Goal: Task Accomplishment & Management: Manage account settings

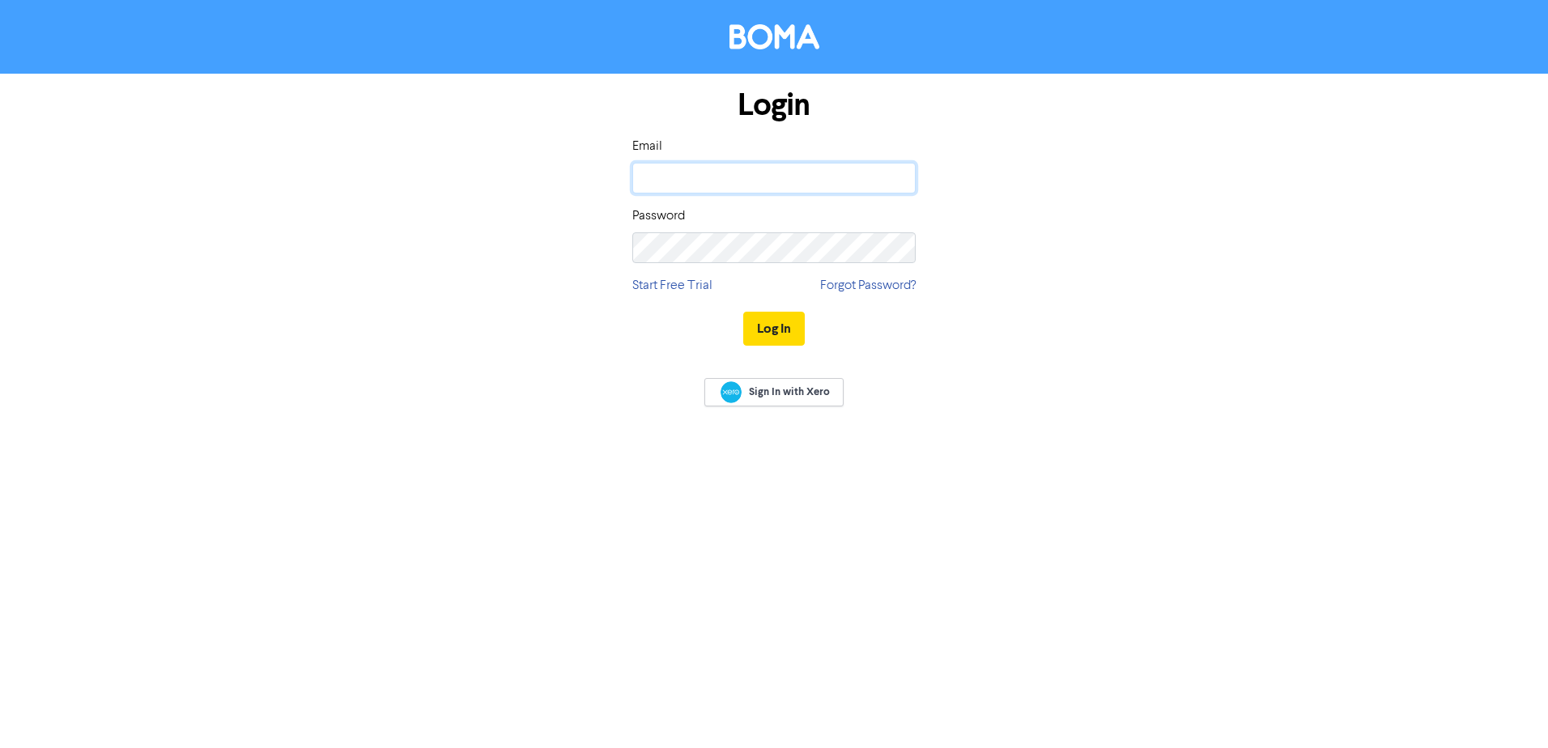
click at [660, 174] on input "email" at bounding box center [773, 178] width 283 height 31
type input "[PERSON_NAME][EMAIL_ADDRESS][DOMAIN_NAME]"
click at [770, 326] on button "Log In" at bounding box center [774, 329] width 62 height 34
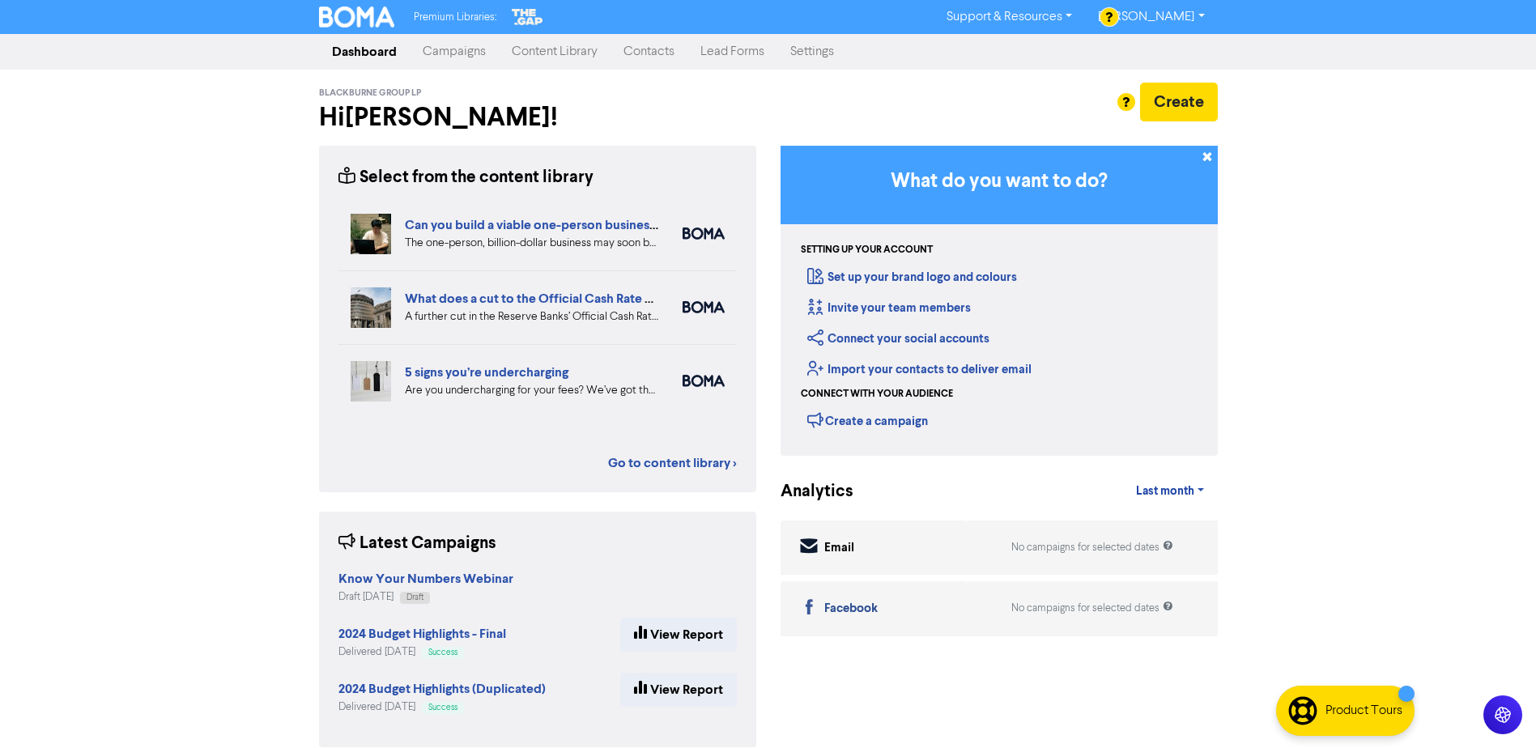
click at [806, 53] on link "Settings" at bounding box center [812, 52] width 70 height 32
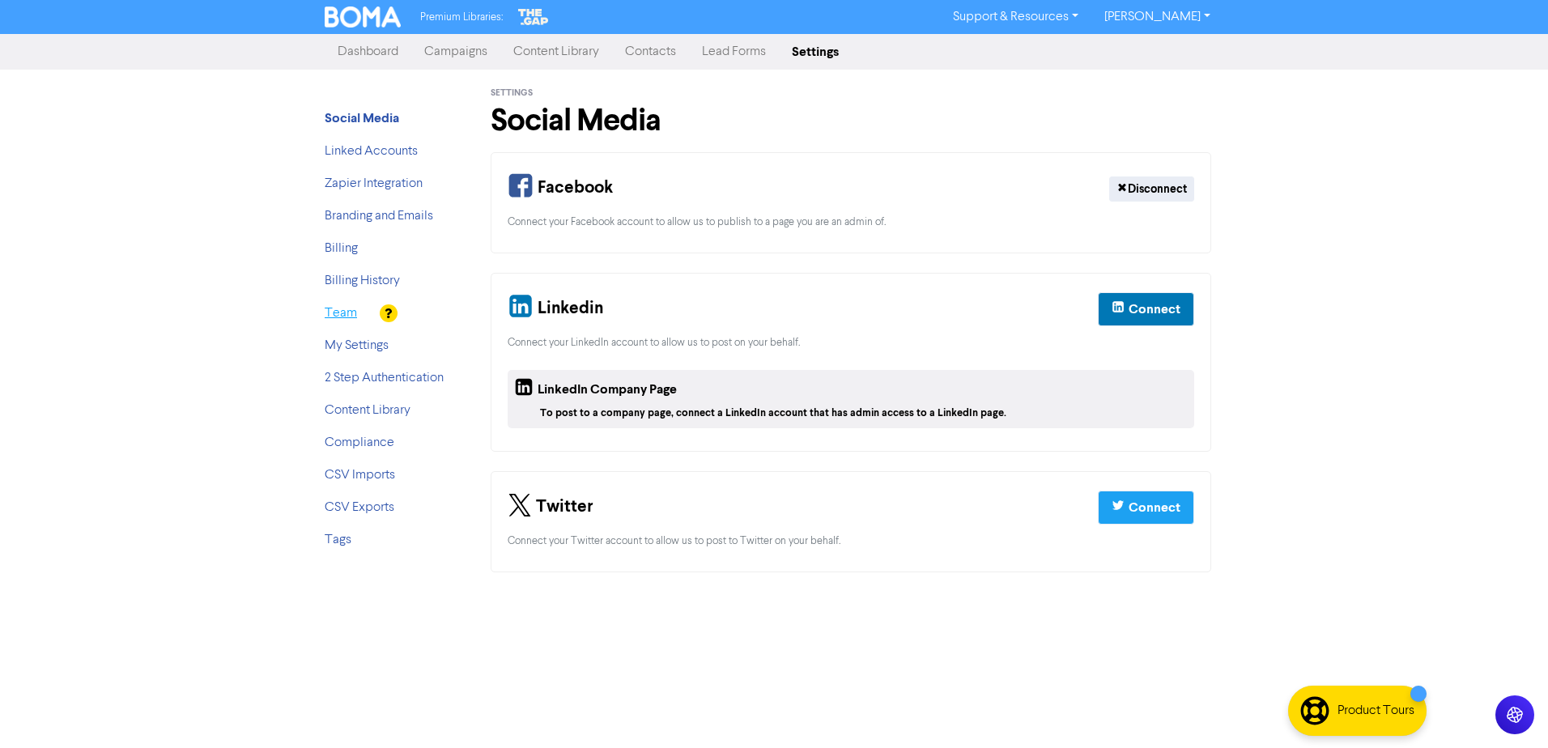
click at [350, 319] on link "Team" at bounding box center [341, 313] width 32 height 13
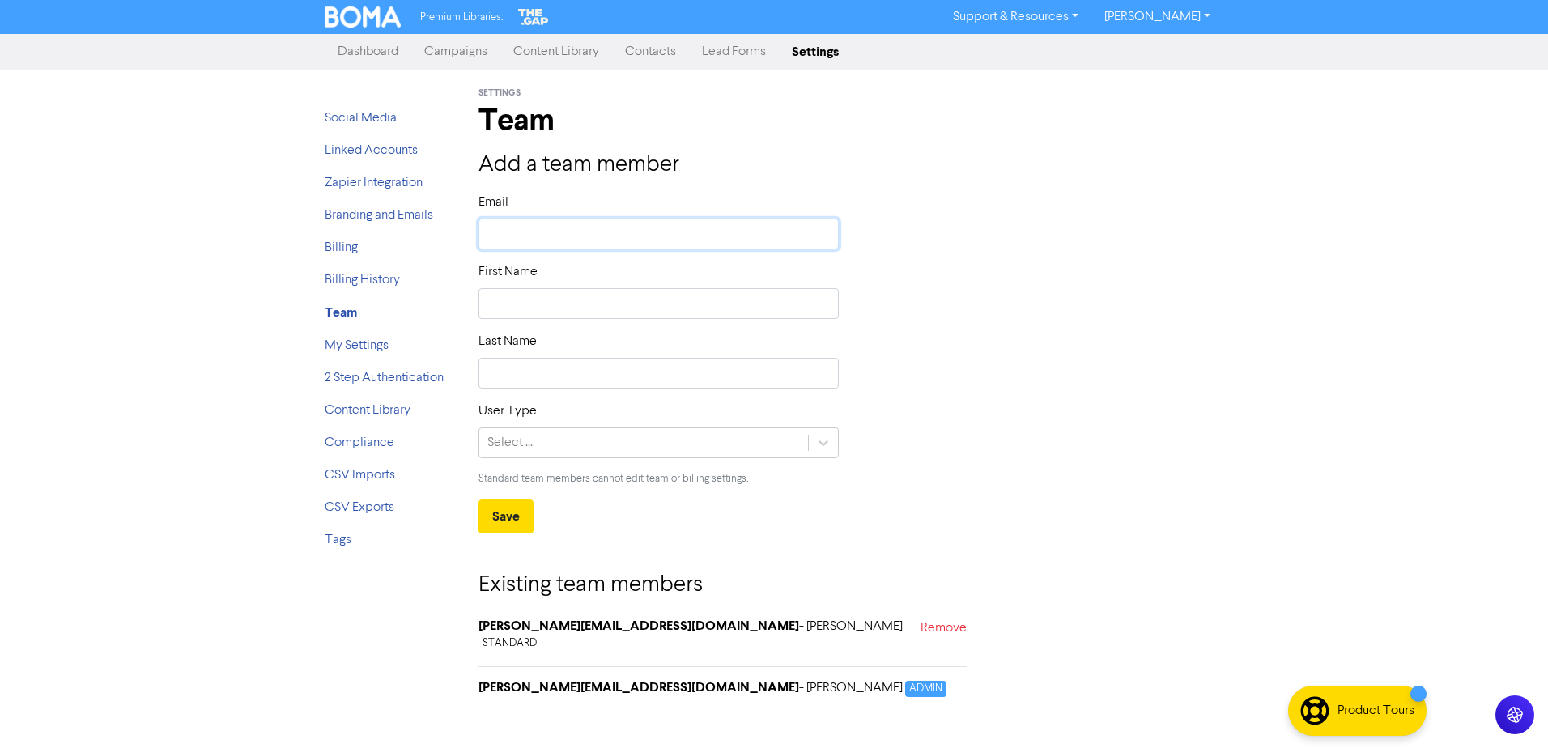
click at [532, 226] on input "text" at bounding box center [659, 234] width 360 height 31
type input "k"
type input "ka"
type input "kat"
type input "[PERSON_NAME]"
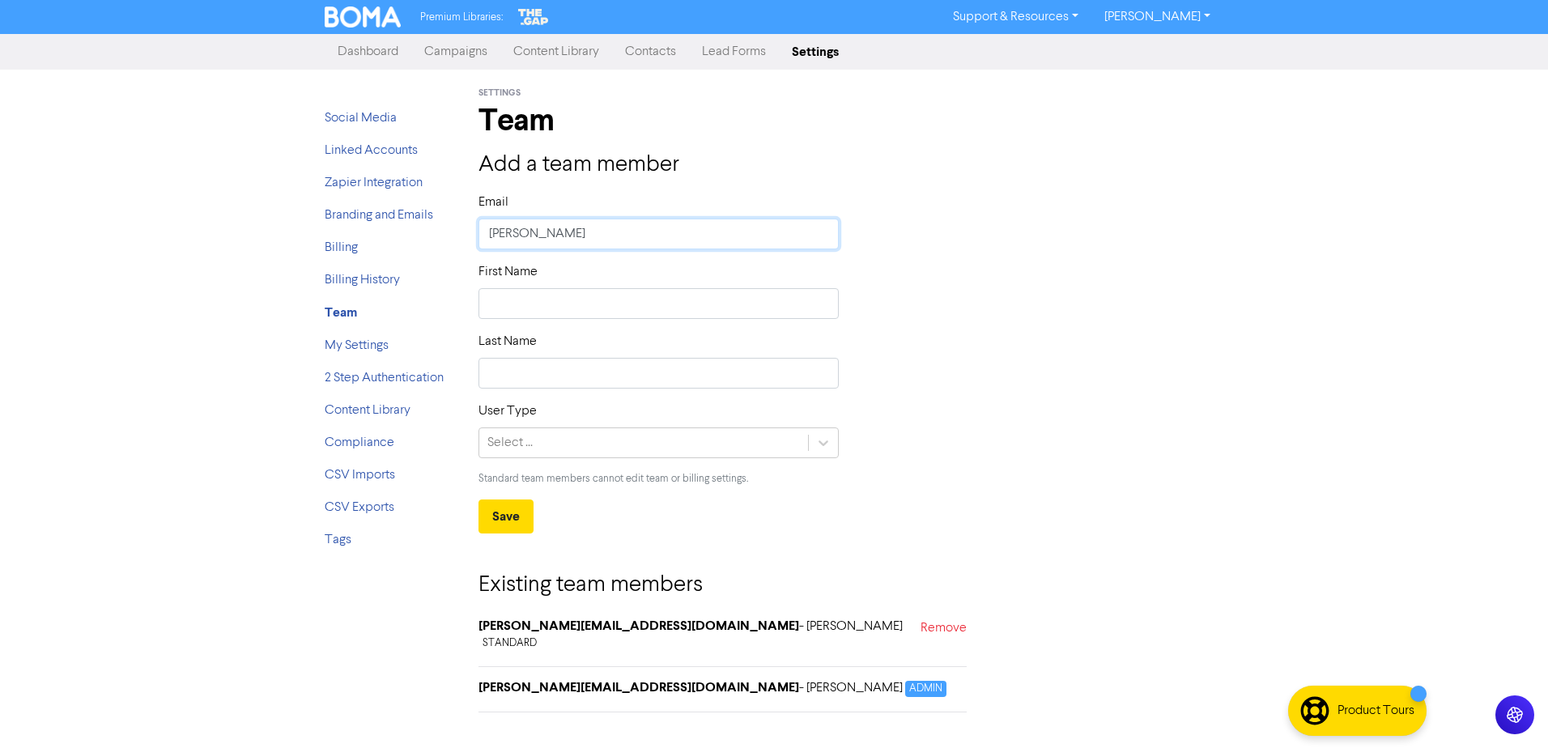
type input "katya"
type input "katya@"
type input "katya@b"
type input "katya@bl"
type input "katya@bla"
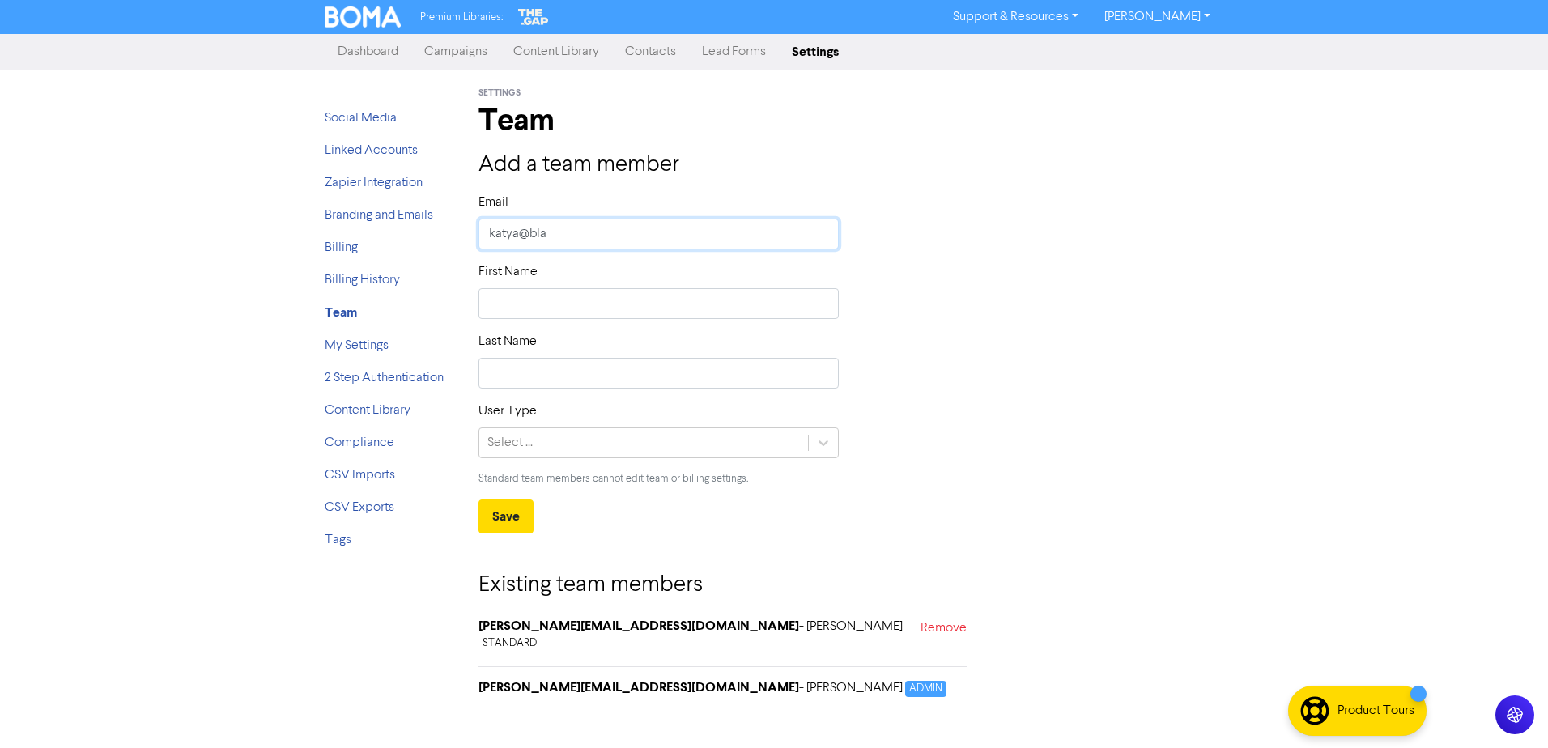
type input "katya@blac"
type input "katya@black"
type input "katya@blackb"
type input "katya@blackbu"
type input "katya@blackbur"
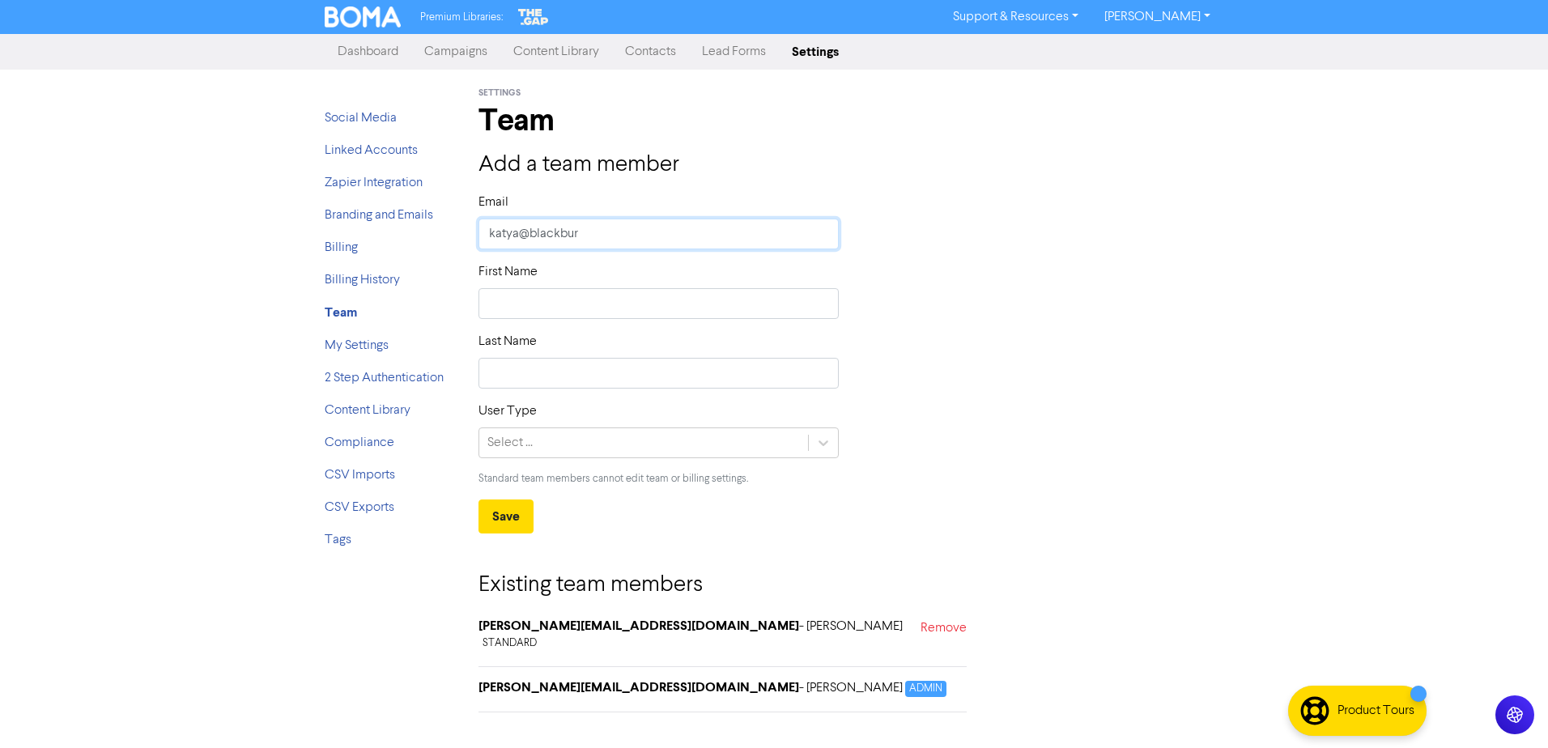
type input "katya@[PERSON_NAME]"
type input "katya@blackburne"
type input "katya@blackburneg"
type input "katya@blackburnegr"
type input "katya@blackburnegro"
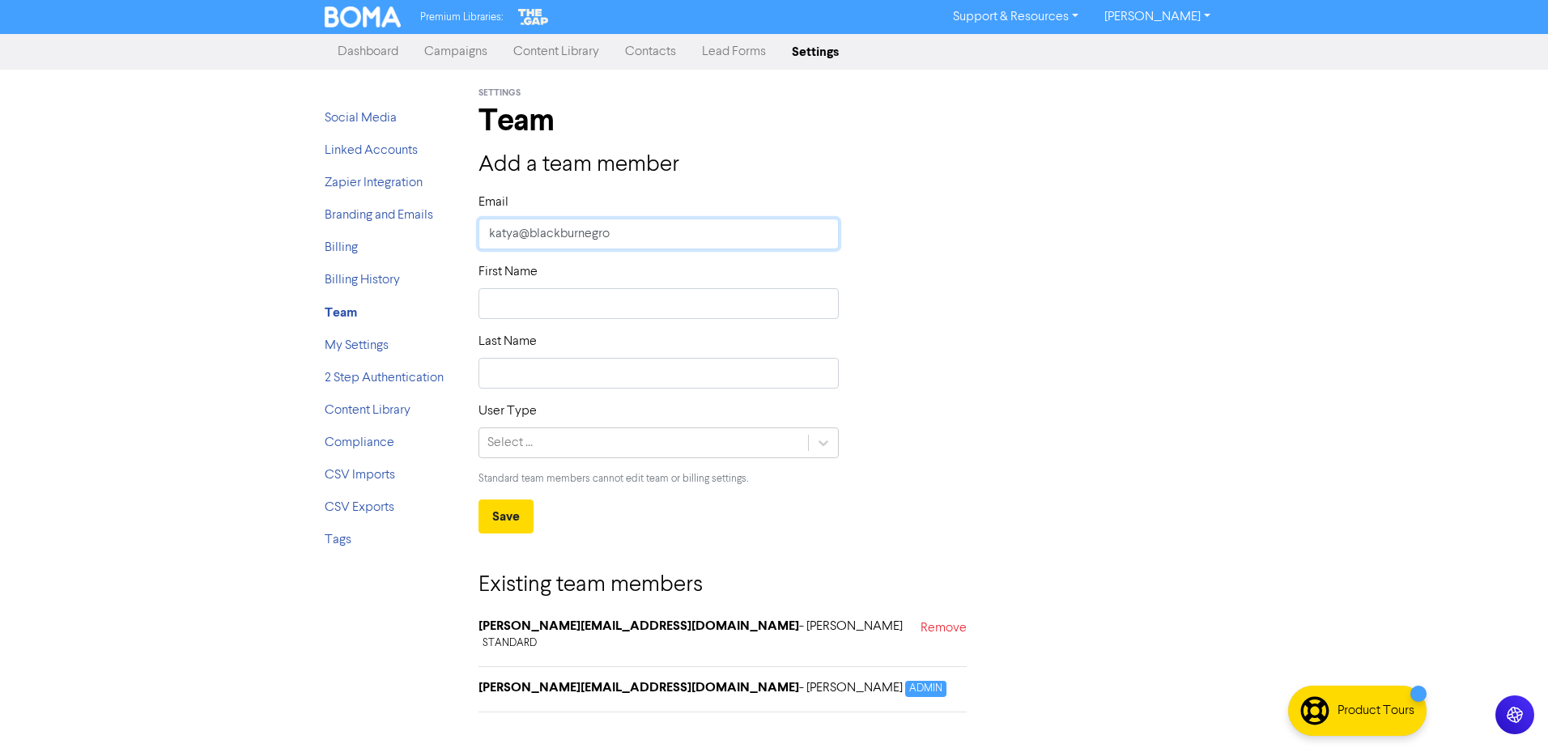
type input "katya@blackburnegrou"
type input "katya@blackburnegroup"
type input "katya@blackburnegroup."
type input "katya@blackburnegroup.c"
type input "[EMAIL_ADDRESS][DOMAIN_NAME]"
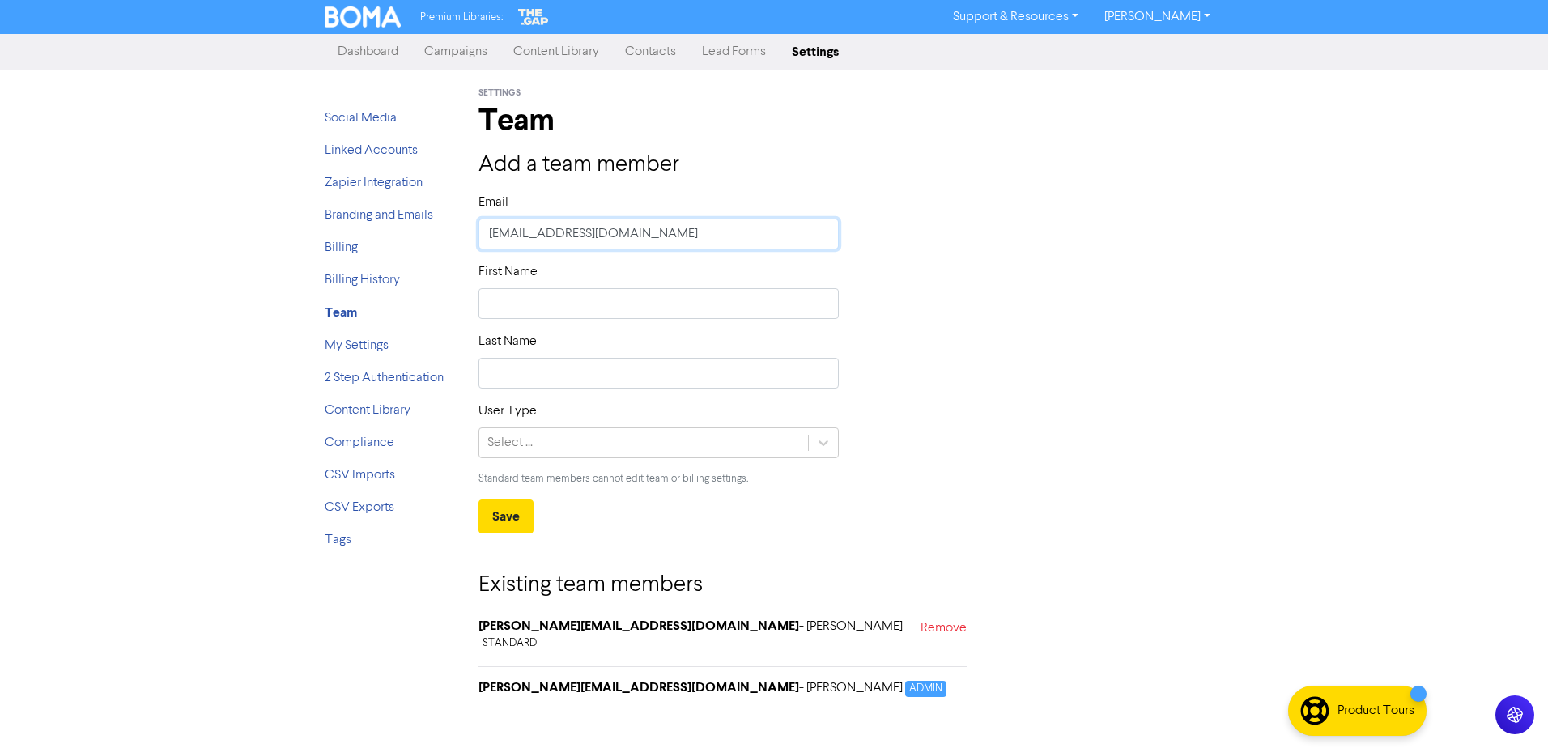
type input "[EMAIL_ADDRESS][DOMAIN_NAME]."
type input "katya@blackburnegroup.co.n"
type input "[EMAIL_ADDRESS][DOMAIN_NAME]"
click at [524, 308] on input "text" at bounding box center [659, 303] width 360 height 31
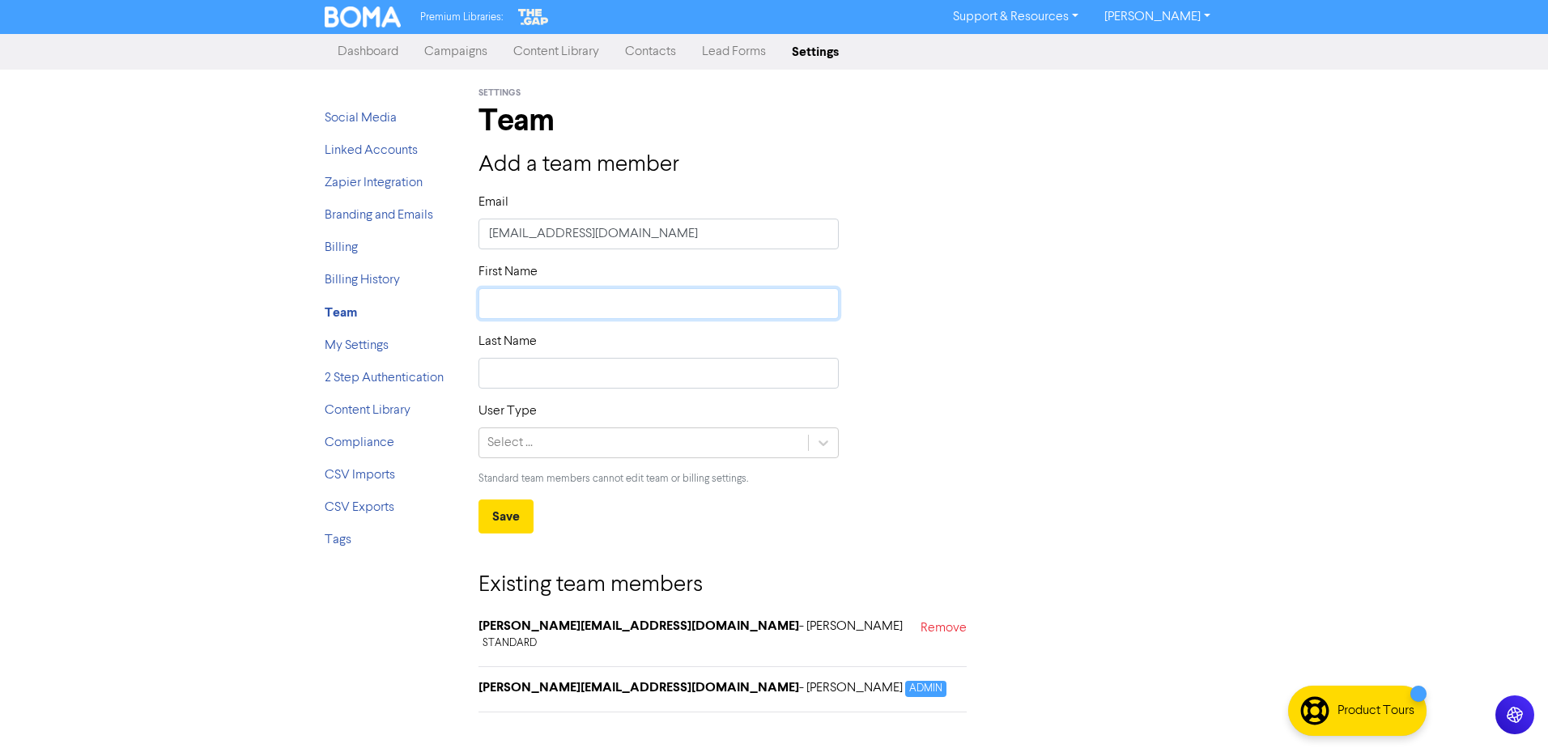
type input "K"
type input "Ka"
type input "Kat"
type input "Katy"
type input "Katya"
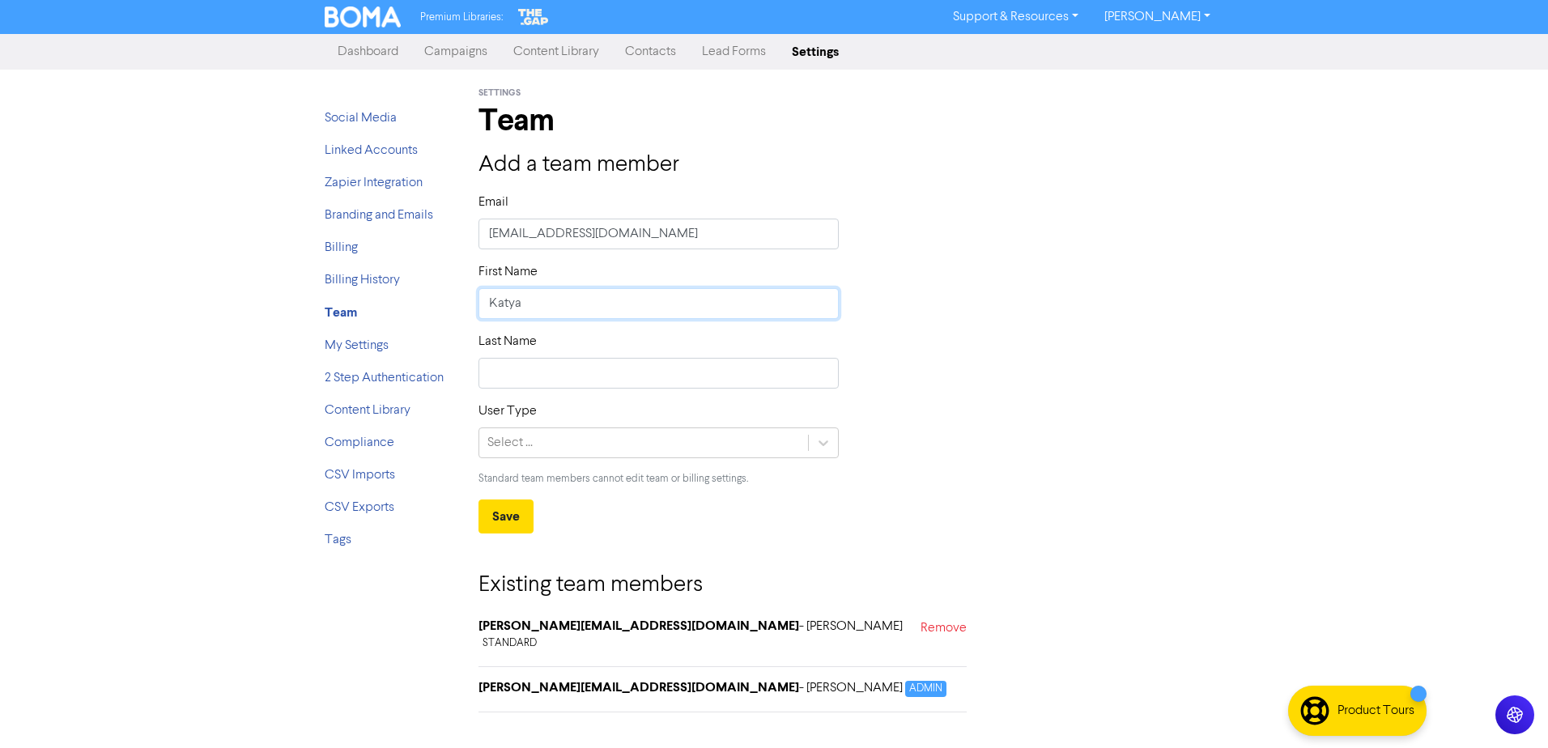
type input "Katya"
type input "[PERSON_NAME]"
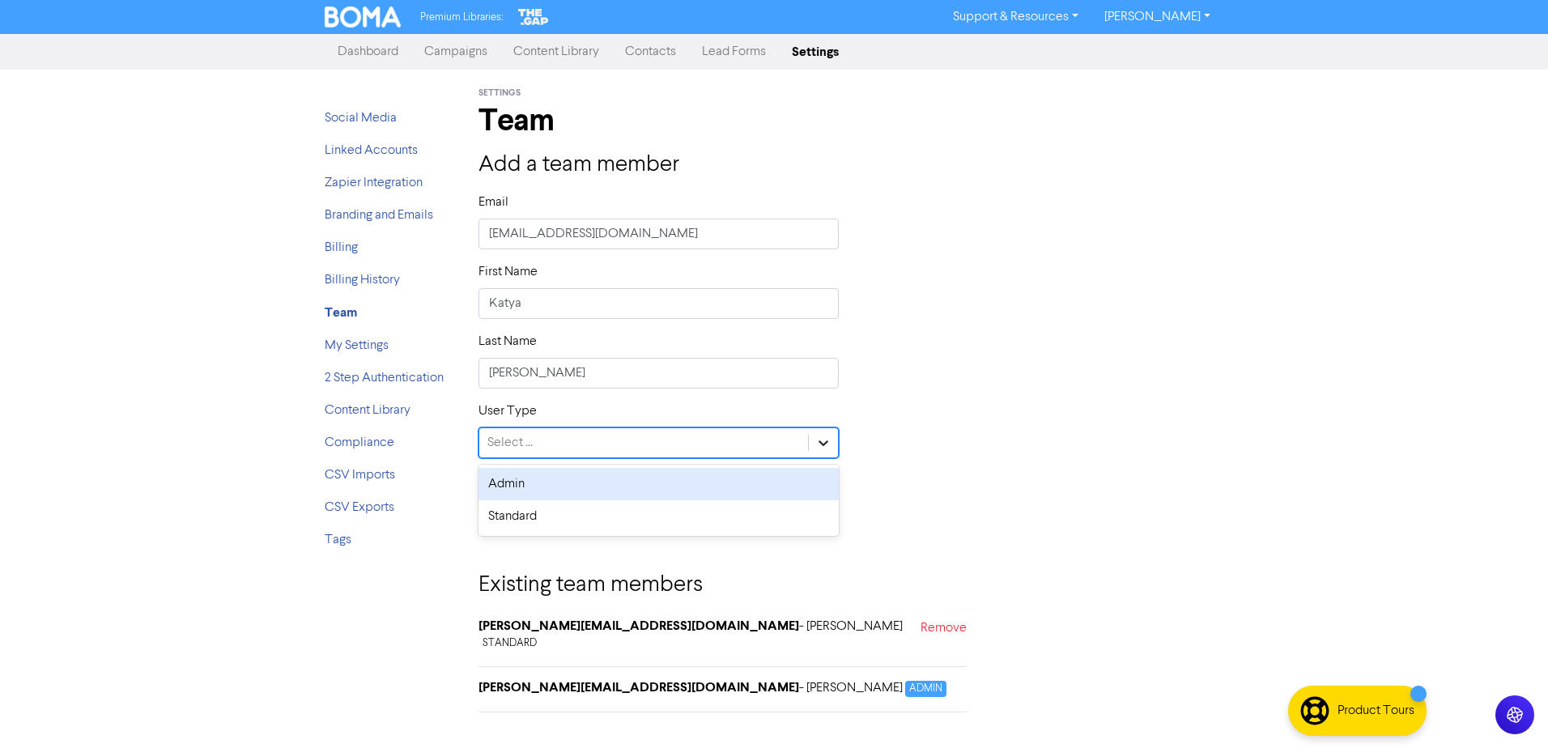
click at [830, 443] on icon at bounding box center [823, 443] width 16 height 16
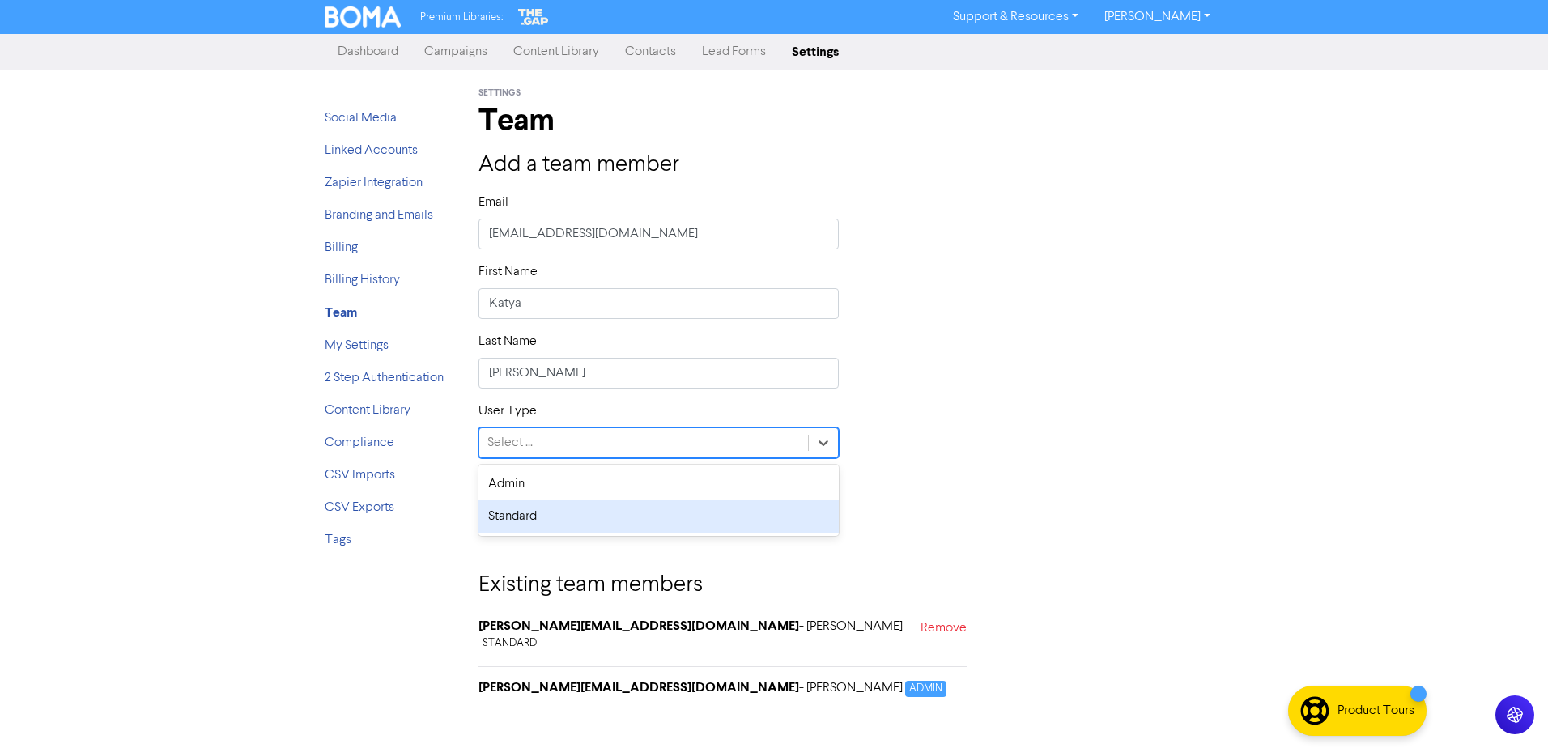
click at [502, 521] on div "Standard" at bounding box center [659, 516] width 360 height 32
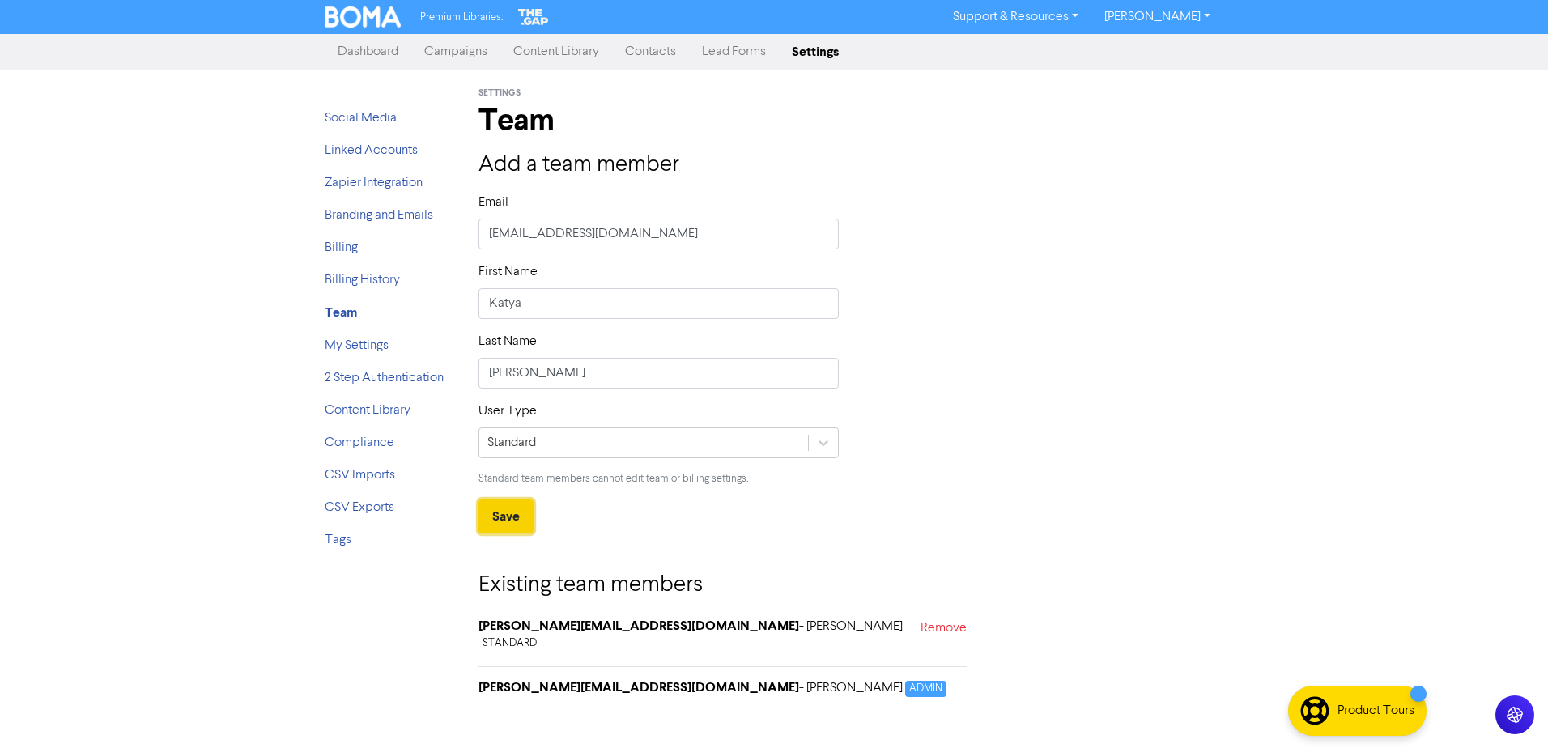
click at [507, 516] on button "Save" at bounding box center [506, 517] width 55 height 34
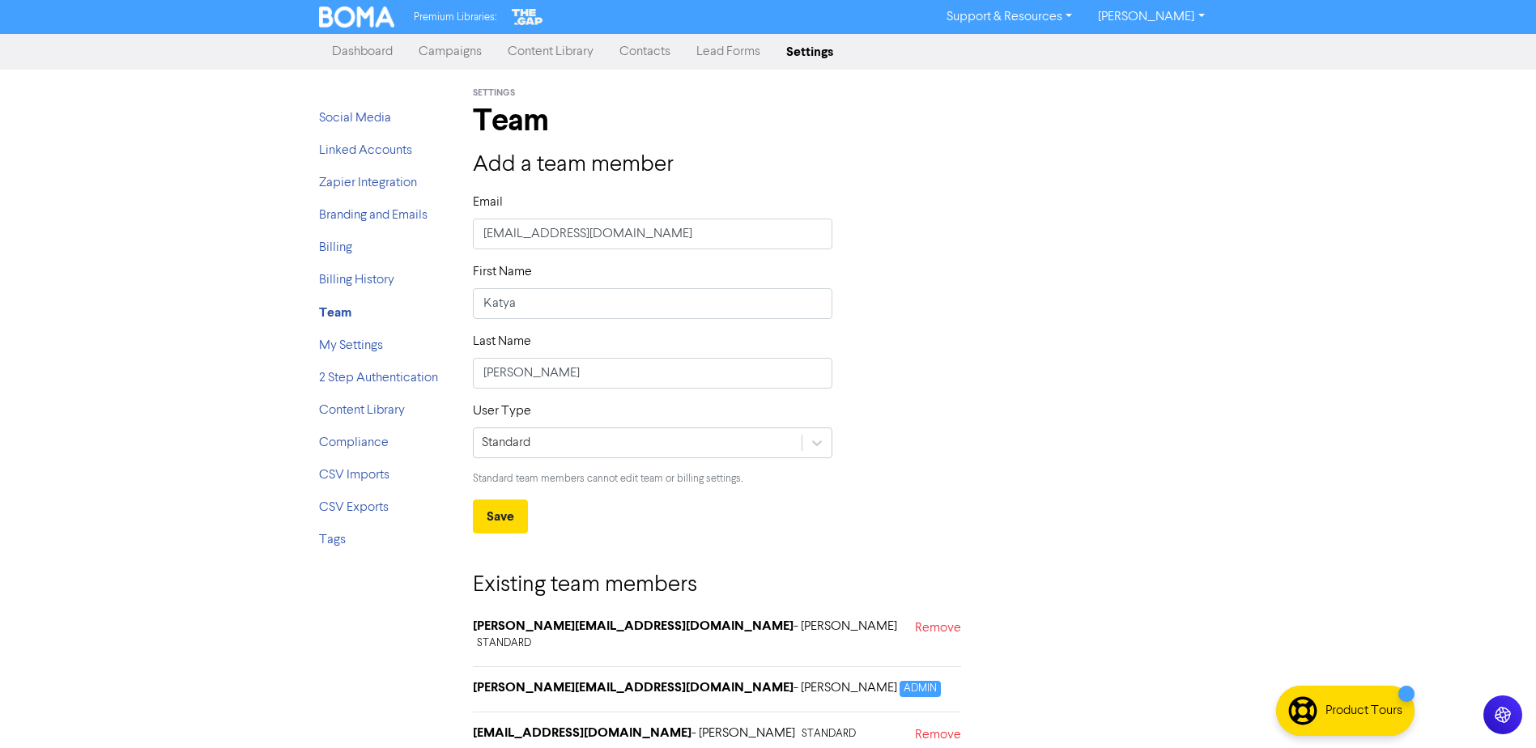
click at [1187, 14] on link "[PERSON_NAME]" at bounding box center [1151, 17] width 132 height 26
click at [1159, 50] on button "Log Out" at bounding box center [1150, 48] width 128 height 19
